Goal: Transaction & Acquisition: Book appointment/travel/reservation

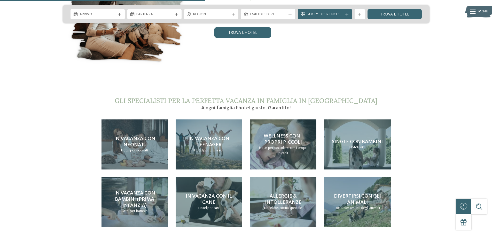
scroll to position [1085, 0]
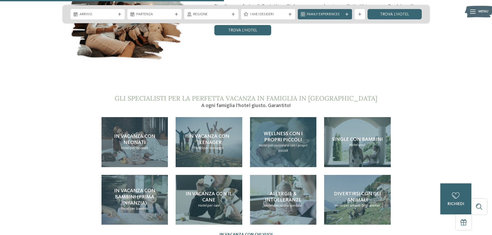
click at [280, 131] on span "Wellness con i propri piccoli" at bounding box center [283, 136] width 39 height 11
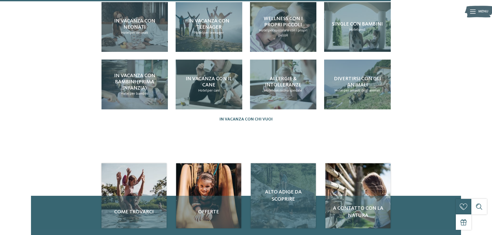
scroll to position [748, 0]
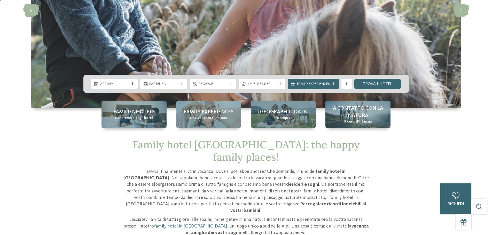
scroll to position [129, 0]
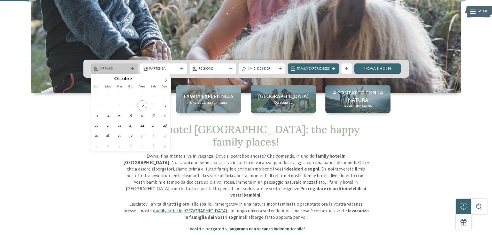
click at [127, 70] on span "Arrivo" at bounding box center [114, 68] width 29 height 5
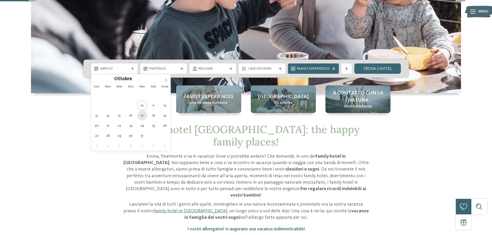
type div "17.10.2025"
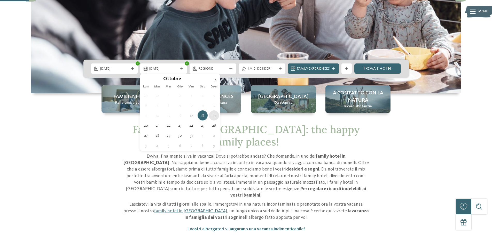
type div "[DATE]"
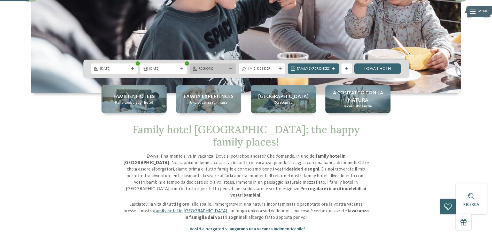
click at [217, 69] on span "Regione" at bounding box center [213, 68] width 29 height 5
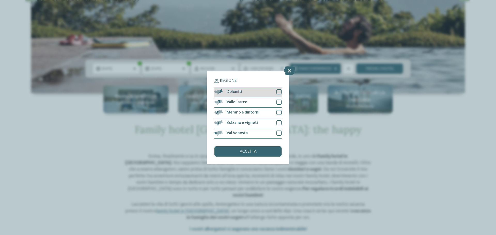
click at [276, 91] on div at bounding box center [278, 91] width 5 height 5
click at [270, 151] on div "accetta" at bounding box center [247, 151] width 67 height 10
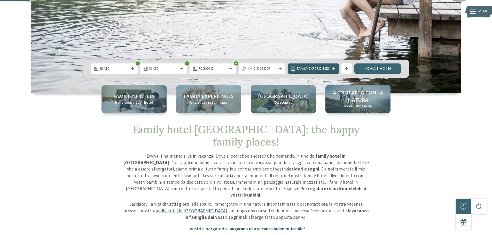
click at [309, 73] on div "Family Experiences" at bounding box center [313, 69] width 51 height 10
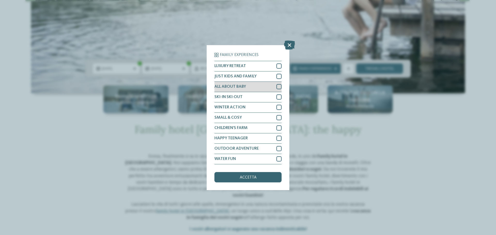
drag, startPoint x: 250, startPoint y: 88, endPoint x: 253, endPoint y: 82, distance: 7.5
click at [252, 85] on div "ALL ABOUT BABY" at bounding box center [247, 87] width 67 height 10
click at [257, 79] on div "JUST KIDS AND FAMILY" at bounding box center [247, 77] width 67 height 10
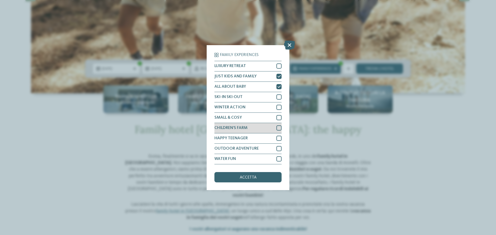
click at [242, 131] on div "CHILDREN’S FARM" at bounding box center [247, 128] width 67 height 10
click at [236, 160] on span "WATER FUN" at bounding box center [224, 159] width 21 height 4
click at [243, 180] on div "accetta" at bounding box center [247, 177] width 67 height 10
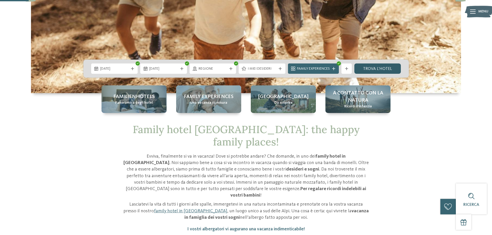
click at [383, 69] on link "trova l’hotel" at bounding box center [377, 69] width 47 height 10
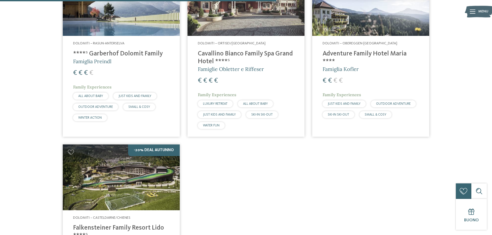
scroll to position [195, 0]
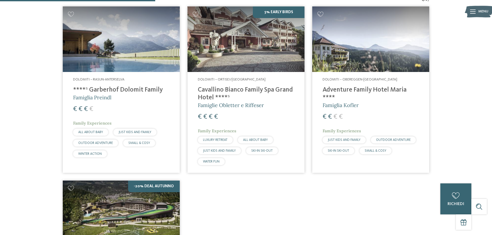
click at [157, 62] on img at bounding box center [121, 39] width 117 height 66
click at [148, 181] on img at bounding box center [121, 214] width 117 height 66
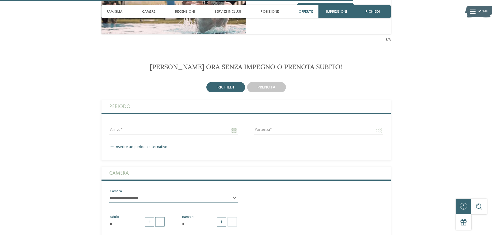
scroll to position [1498, 0]
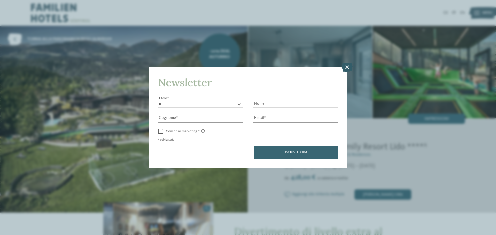
click at [344, 68] on icon at bounding box center [346, 67] width 11 height 9
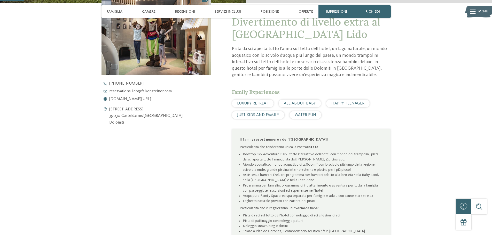
scroll to position [77, 0]
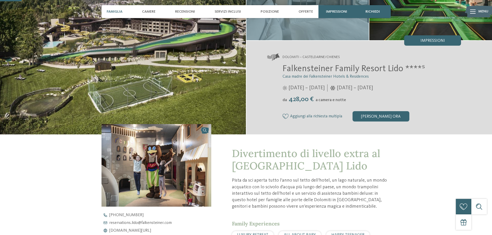
click at [117, 12] on span "Famiglia" at bounding box center [115, 12] width 16 height 4
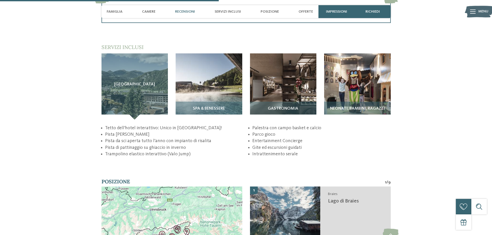
scroll to position [778, 0]
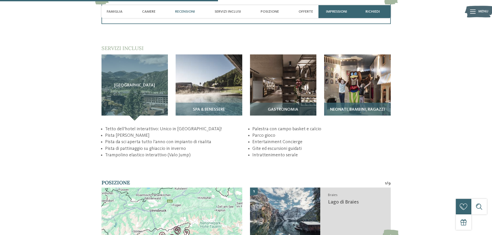
click at [366, 75] on img at bounding box center [357, 87] width 67 height 67
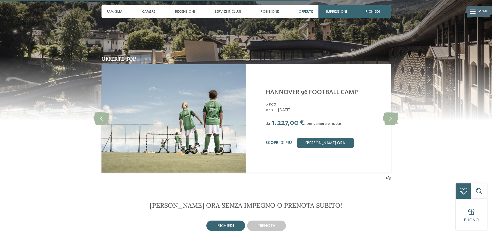
scroll to position [1113, 0]
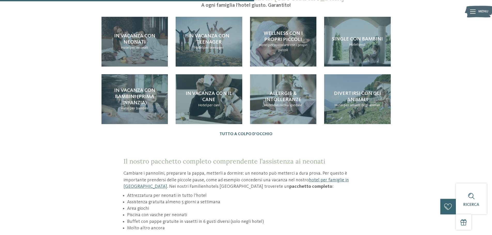
scroll to position [568, 0]
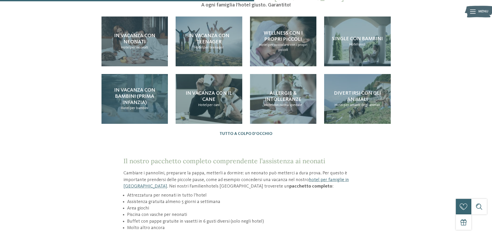
click at [123, 106] on span "Hotel" at bounding box center [125, 108] width 9 height 4
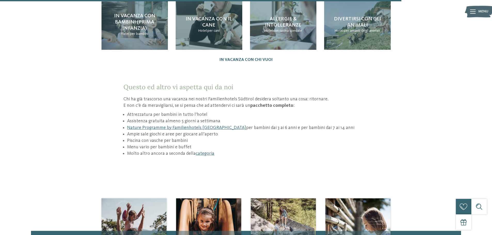
scroll to position [826, 0]
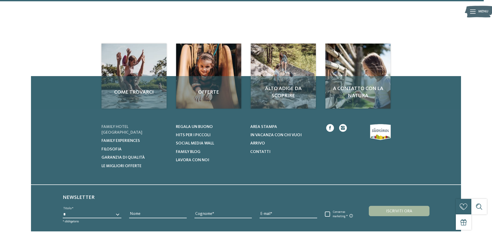
click at [123, 125] on span "Family hotel [GEOGRAPHIC_DATA]" at bounding box center [121, 130] width 41 height 10
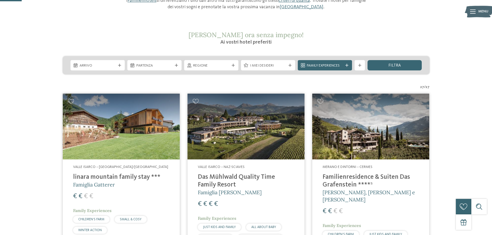
scroll to position [77, 0]
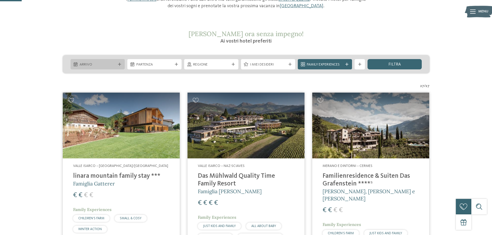
click at [98, 62] on span "Arrivo" at bounding box center [98, 64] width 36 height 5
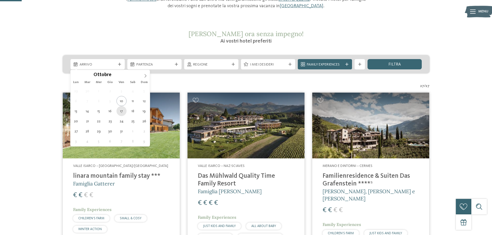
type div "[DATE]"
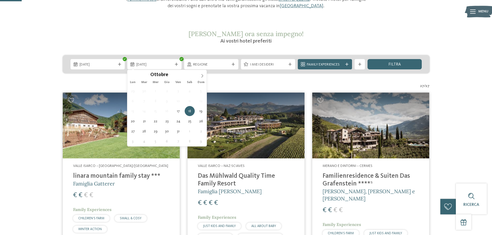
type div "[DATE]"
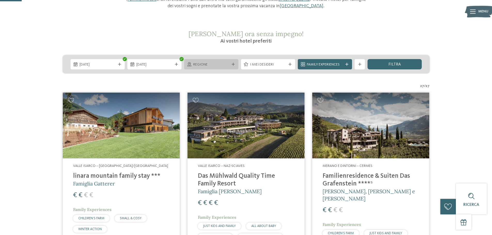
click at [216, 65] on span "Regione" at bounding box center [211, 64] width 36 height 5
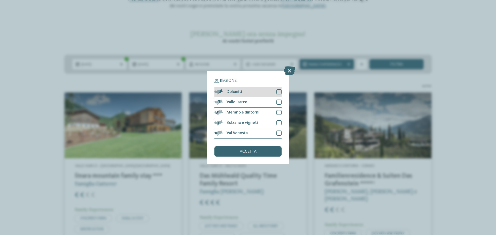
click at [280, 93] on div at bounding box center [278, 91] width 5 height 5
click at [266, 152] on div "accetta" at bounding box center [247, 151] width 67 height 10
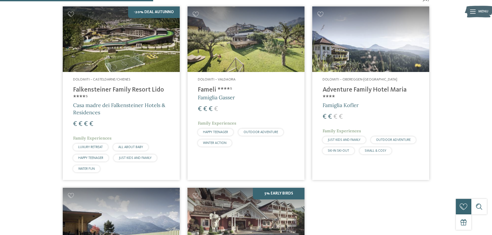
scroll to position [273, 0]
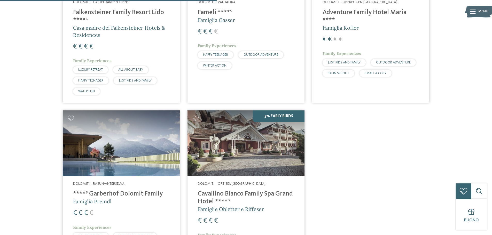
click at [106, 197] on h4 "****ˢ Garberhof Dolomit Family" at bounding box center [121, 194] width 96 height 8
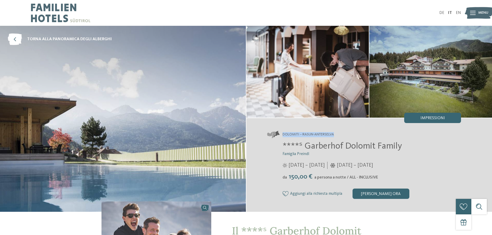
drag, startPoint x: 340, startPoint y: 134, endPoint x: 283, endPoint y: 136, distance: 57.1
click at [283, 136] on address "Dolomiti – Rasun-Anterselva" at bounding box center [364, 134] width 194 height 7
copy span "Dolomiti – Rasun-Anterselva"
